Goal: Transaction & Acquisition: Book appointment/travel/reservation

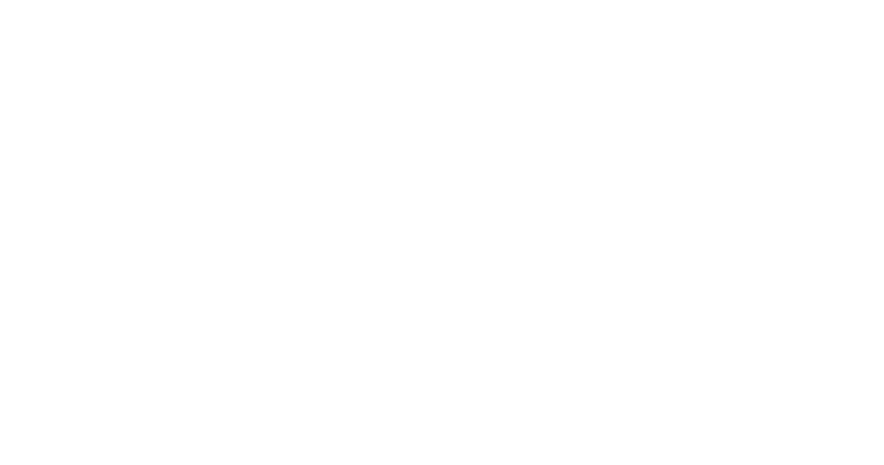
select select
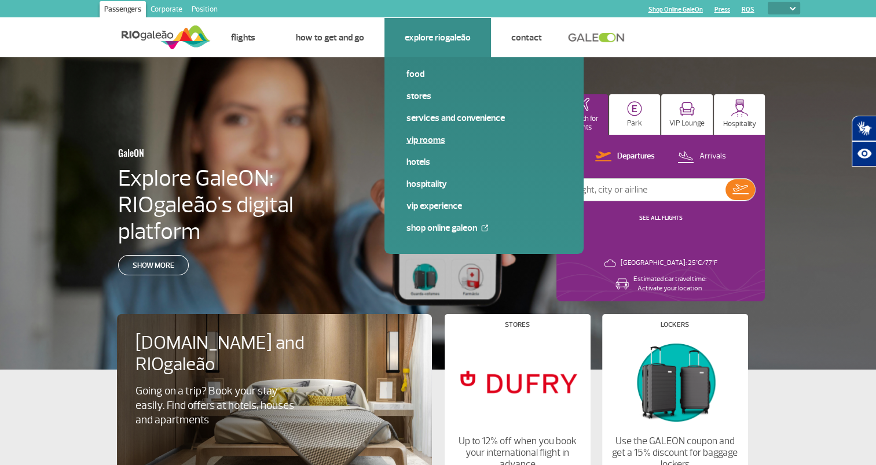
click at [430, 139] on link "VIP Rooms" at bounding box center [483, 140] width 155 height 13
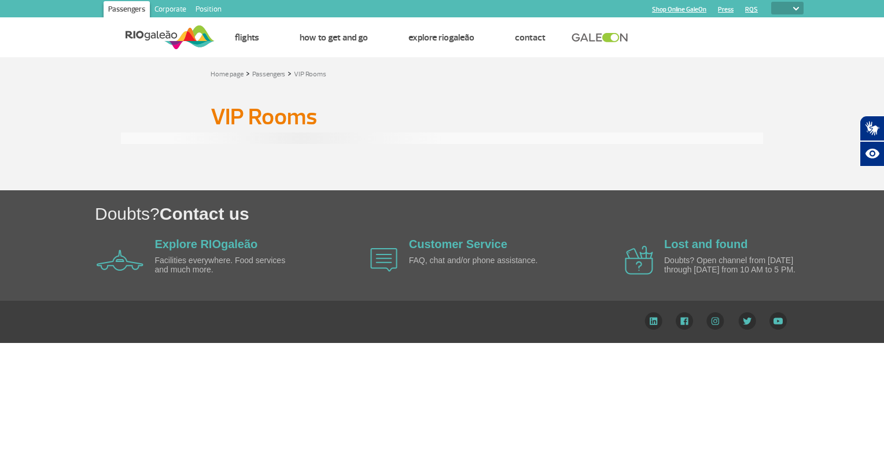
select select
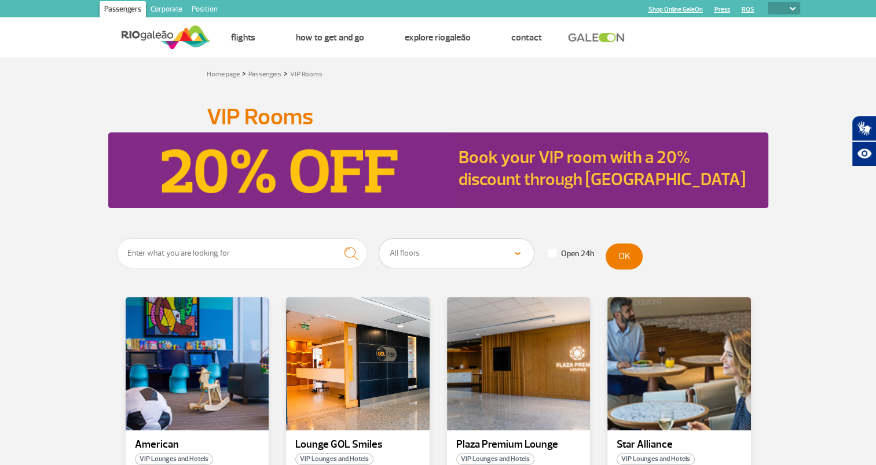
click at [57, 318] on section "All floors Public Area (before X-ray) Arrivals Public Area International Arriva…" at bounding box center [438, 402] width 876 height 328
click at [827, 250] on section "All floors Public Area (before X-ray) Arrivals Public Area International Arriva…" at bounding box center [438, 402] width 876 height 328
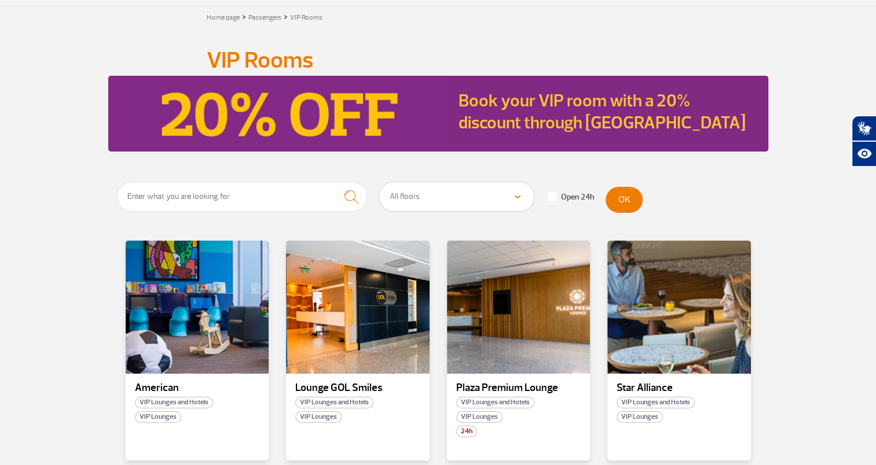
scroll to position [69, 0]
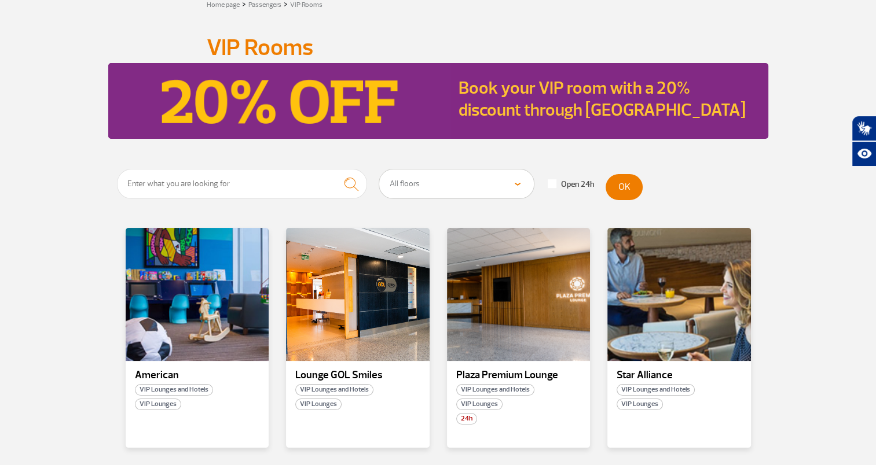
click at [85, 225] on section "All floors Public Area (before X-ray) Arrivals Public Area International Arriva…" at bounding box center [438, 333] width 876 height 328
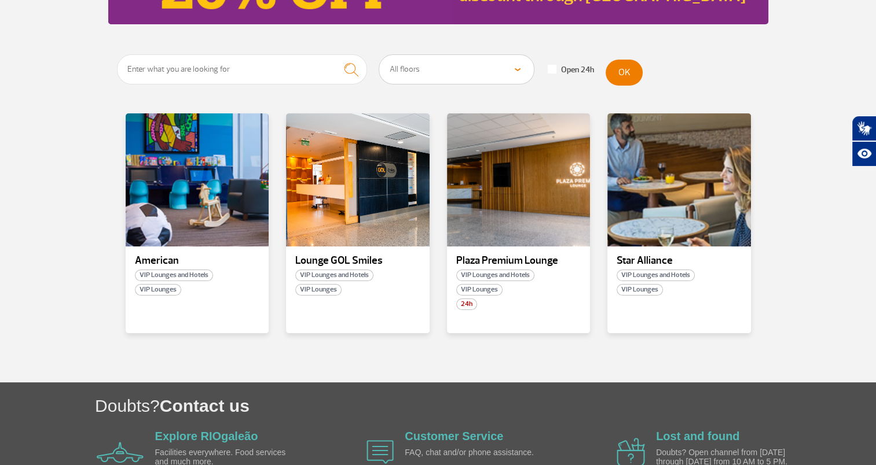
scroll to position [161, 0]
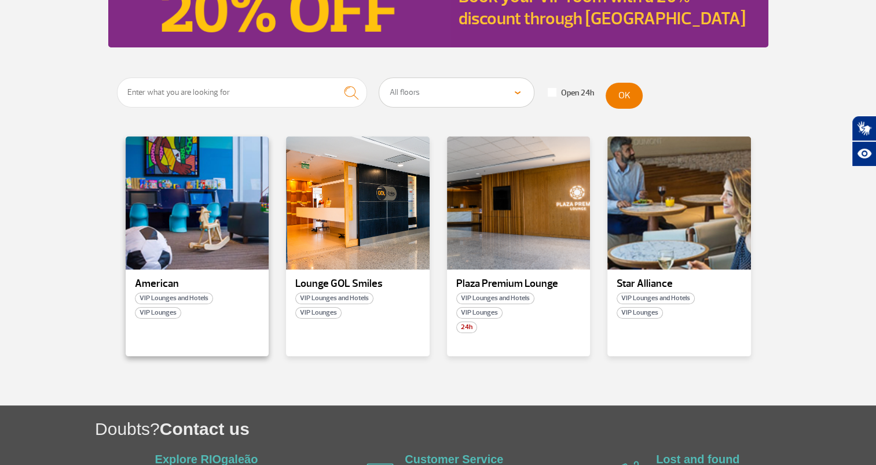
click at [155, 282] on p "American" at bounding box center [197, 284] width 125 height 12
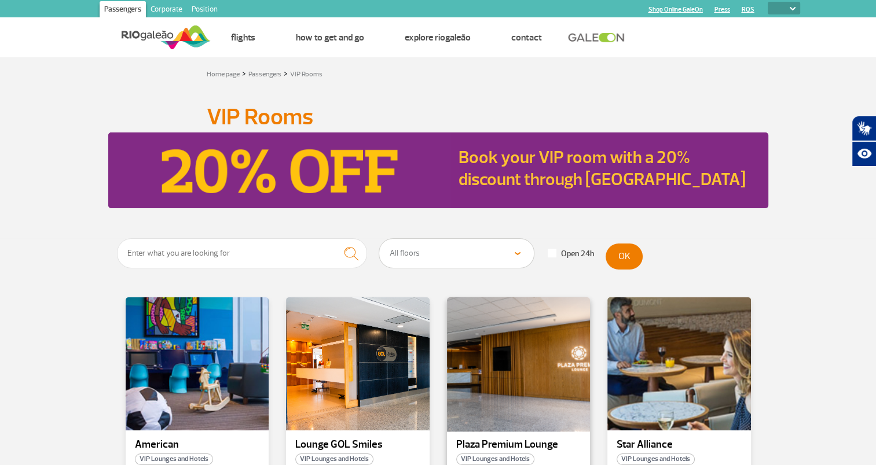
click at [500, 381] on div at bounding box center [518, 364] width 146 height 136
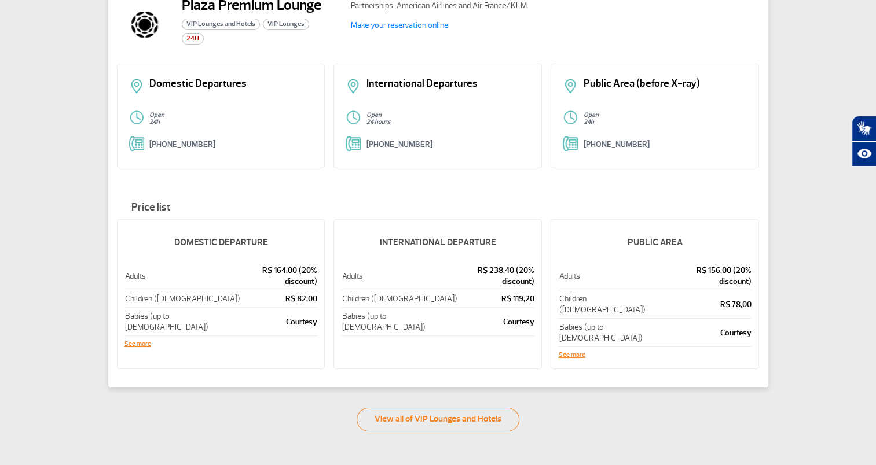
scroll to position [116, 0]
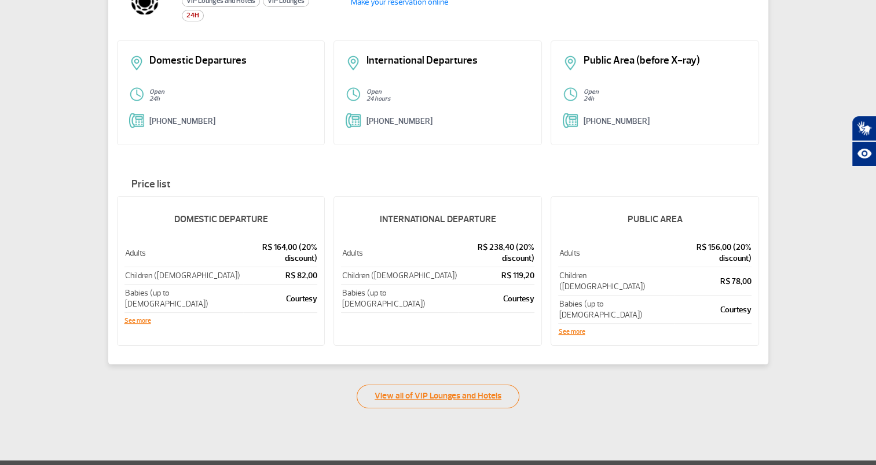
click at [419, 385] on link "View all of VIP Lounges and Hotels" at bounding box center [438, 397] width 163 height 24
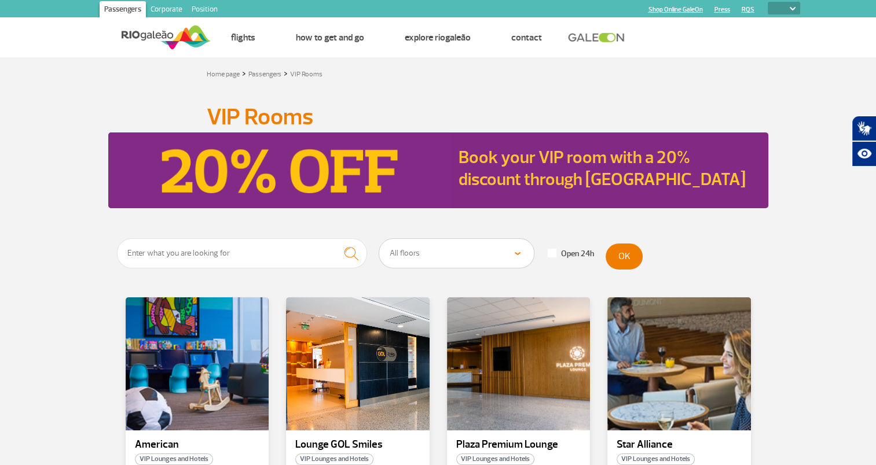
click at [74, 273] on section "All floors Public Area (before X-ray) Arrivals Public Area International Arriva…" at bounding box center [438, 402] width 876 height 328
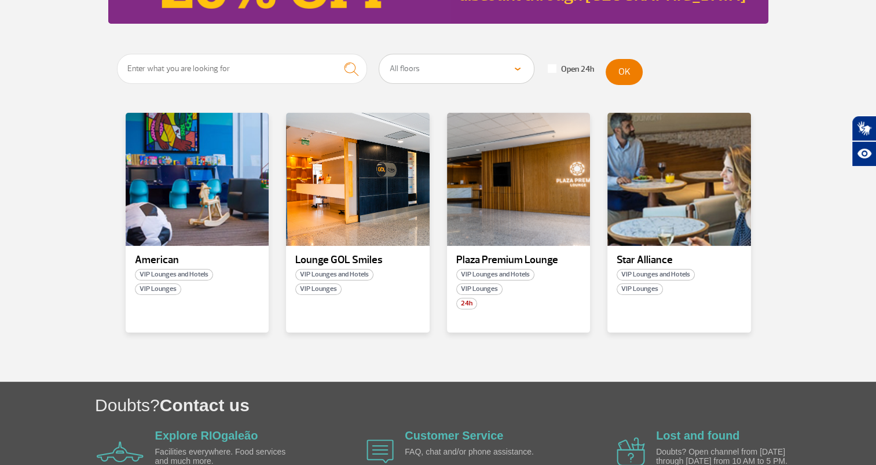
scroll to position [184, 0]
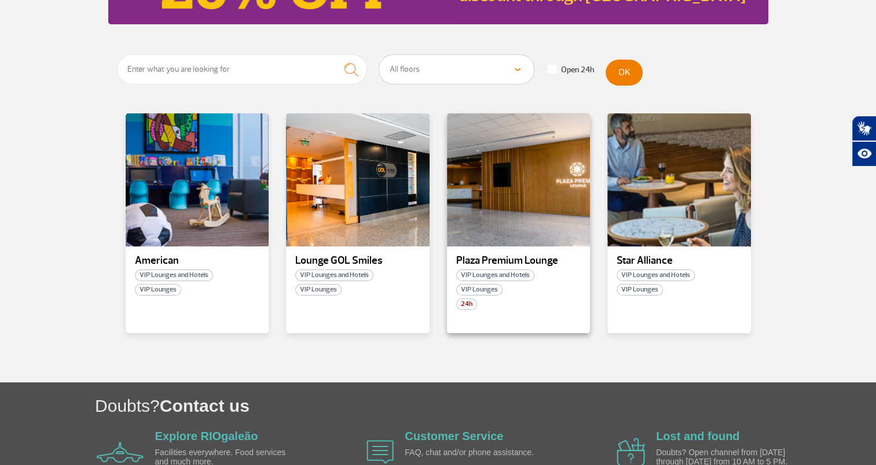
click at [519, 262] on p "Plaza Premium Lounge" at bounding box center [518, 261] width 125 height 12
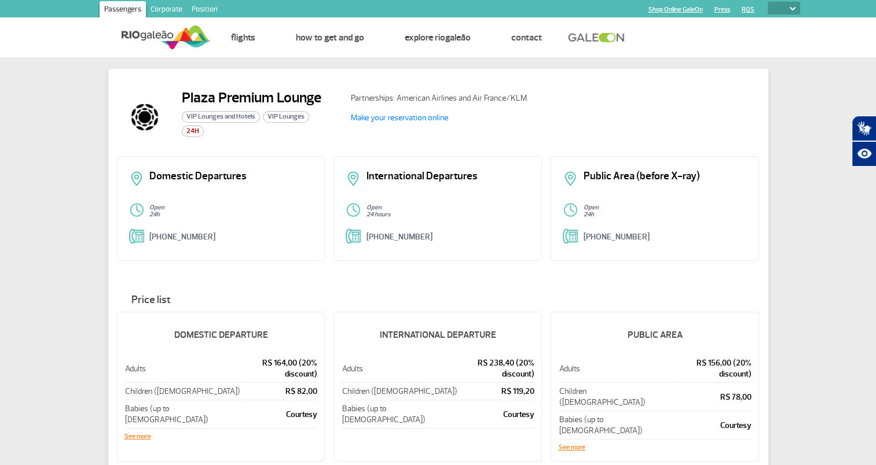
click at [805, 249] on div "Plaza Premium Lounge VIP Lounges and Hotels VIP Lounges 24H Partnerships: Ameri…" at bounding box center [438, 290] width 876 height 467
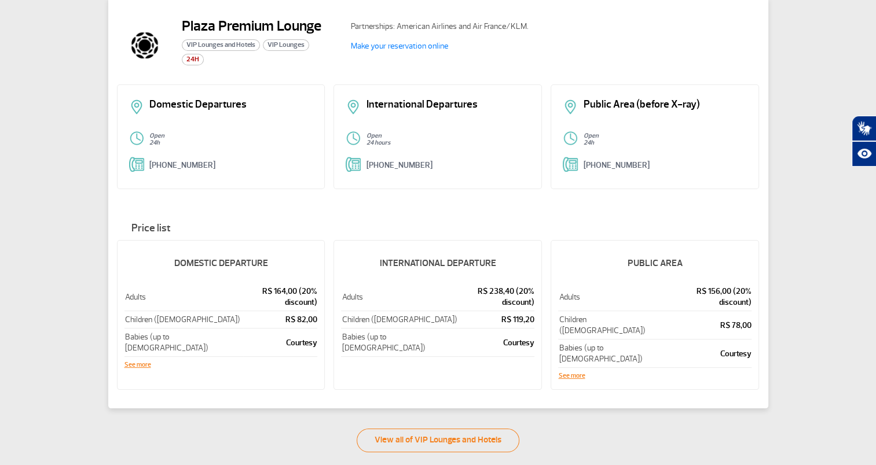
scroll to position [69, 0]
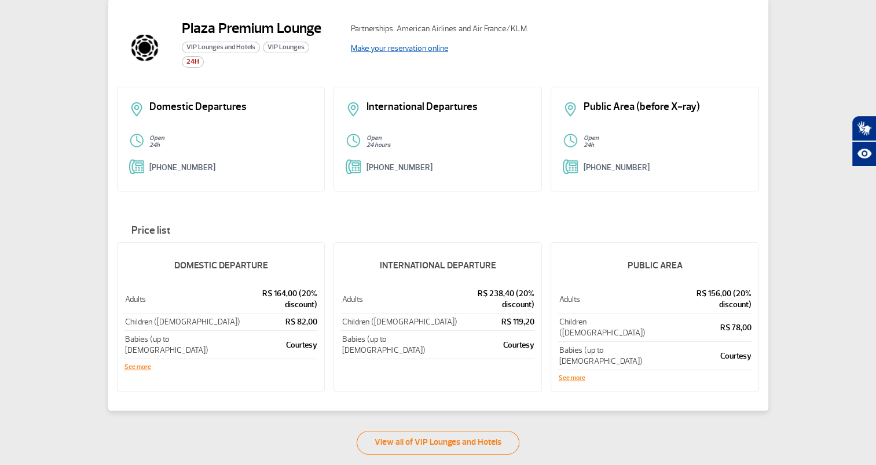
click at [408, 51] on link "Make your reservation online" at bounding box center [399, 48] width 97 height 10
